Goal: Information Seeking & Learning: Learn about a topic

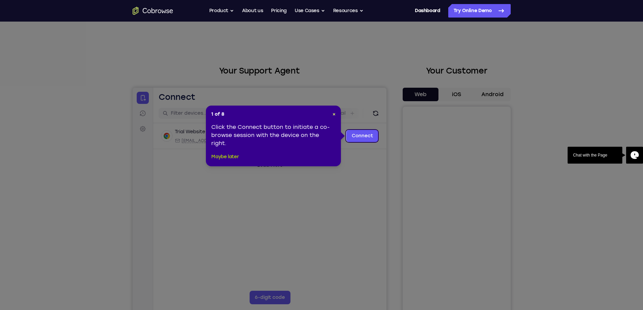
click at [234, 156] on button "Maybe later" at bounding box center [224, 157] width 27 height 8
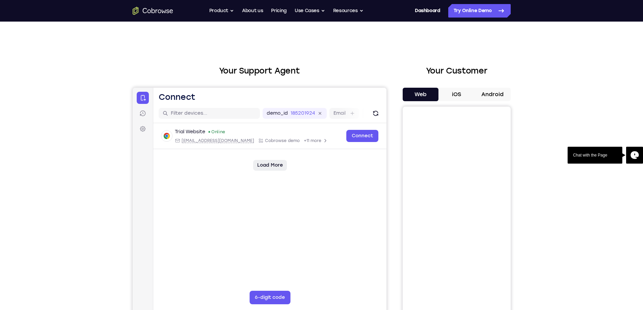
click at [274, 166] on button "Load More" at bounding box center [270, 165] width 34 height 11
click at [446, 95] on button "iOS" at bounding box center [456, 95] width 36 height 14
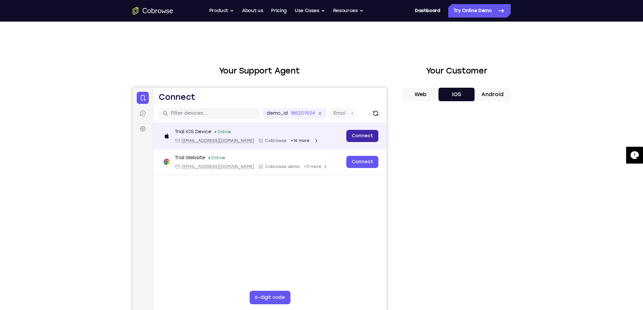
click at [368, 137] on link "Connect" at bounding box center [362, 136] width 32 height 12
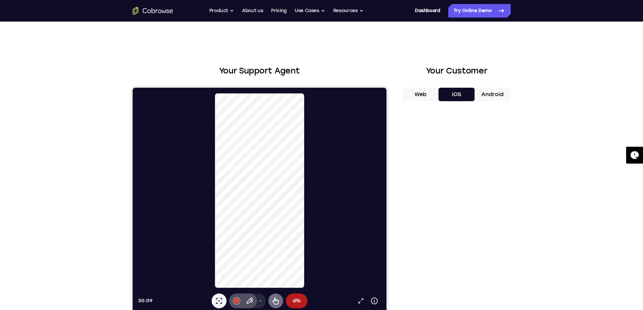
click at [274, 299] on icon at bounding box center [275, 301] width 8 height 8
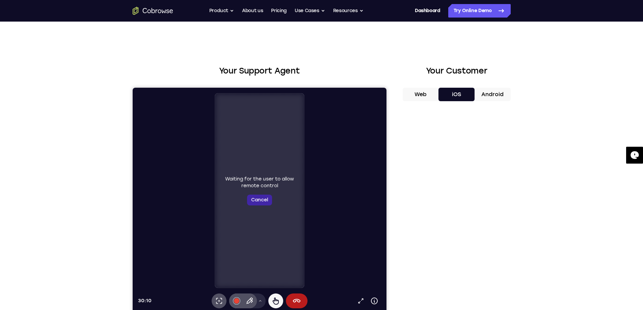
click at [265, 200] on button "Cancel" at bounding box center [259, 200] width 25 height 11
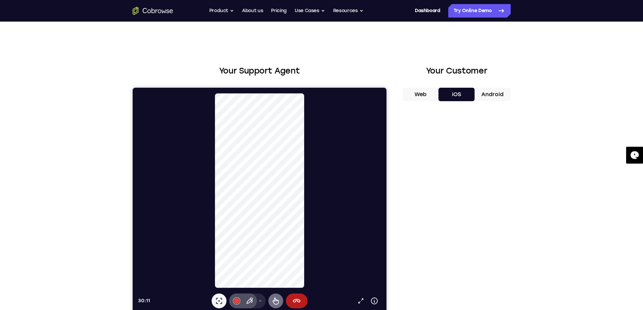
click at [275, 299] on icon at bounding box center [275, 301] width 6 height 7
click at [218, 304] on icon at bounding box center [219, 301] width 8 height 8
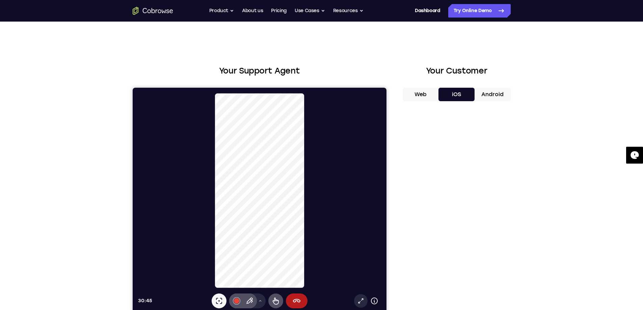
click at [356, 306] on link "Open in a new tab" at bounding box center [361, 301] width 14 height 14
click at [212, 12] on button "Product" at bounding box center [221, 11] width 25 height 14
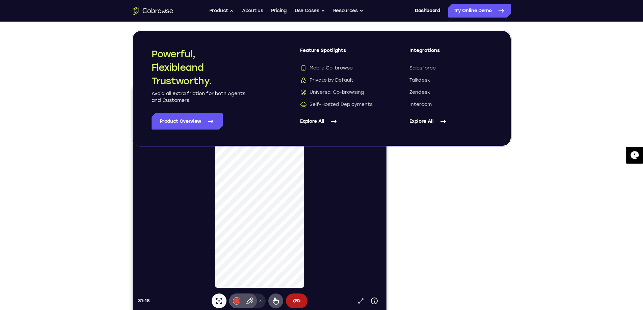
click at [322, 125] on link "Explore All" at bounding box center [341, 121] width 82 height 16
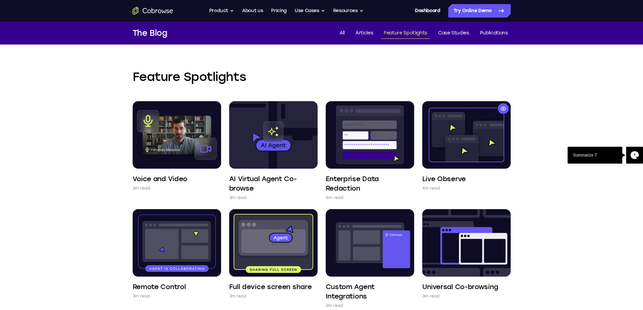
click at [209, 3] on nav "Go back Powerful, Flexible and Trustworthy. Avoid all extra friction for both A…" at bounding box center [321, 11] width 643 height 22
click at [213, 9] on button "Product" at bounding box center [221, 11] width 25 height 14
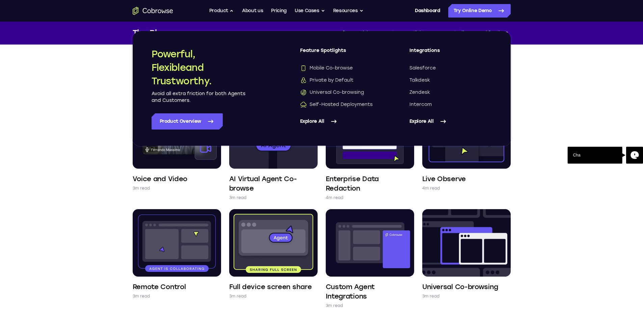
click at [92, 95] on div "Feature Spotlights Voice and Video 3m read AI Virtual Agent Co-browse 3m read E…" at bounding box center [321, 293] width 643 height 496
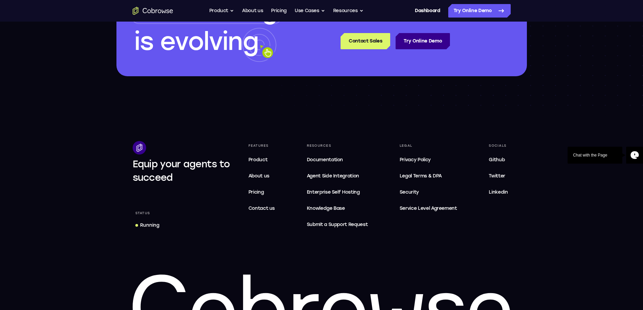
scroll to position [608, 0]
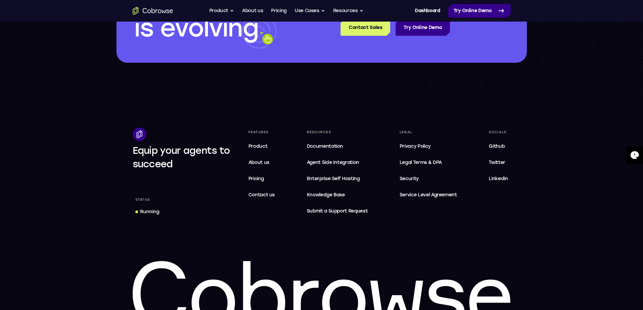
click at [468, 10] on link "Try Online Demo" at bounding box center [479, 11] width 62 height 14
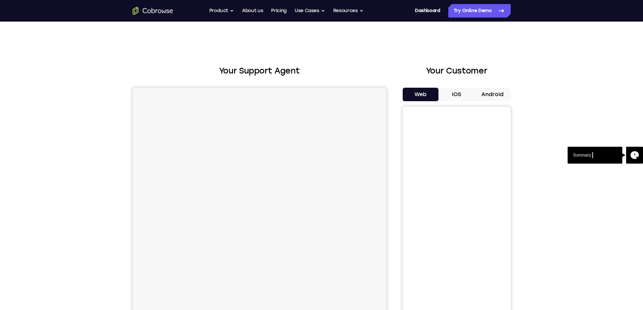
click at [461, 97] on button "iOS" at bounding box center [456, 95] width 36 height 14
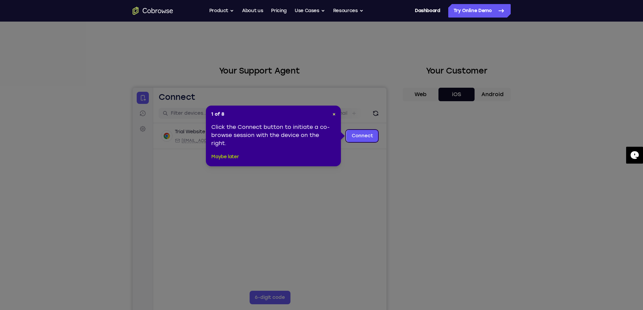
click at [230, 158] on button "Maybe later" at bounding box center [224, 157] width 27 height 8
